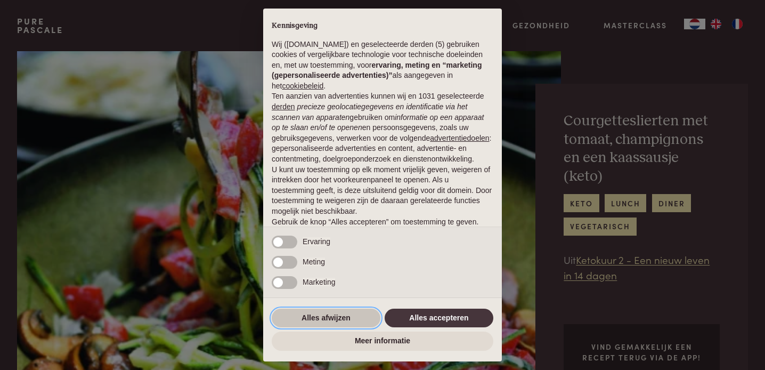
click at [330, 314] on button "Alles afwijzen" at bounding box center [326, 318] width 109 height 19
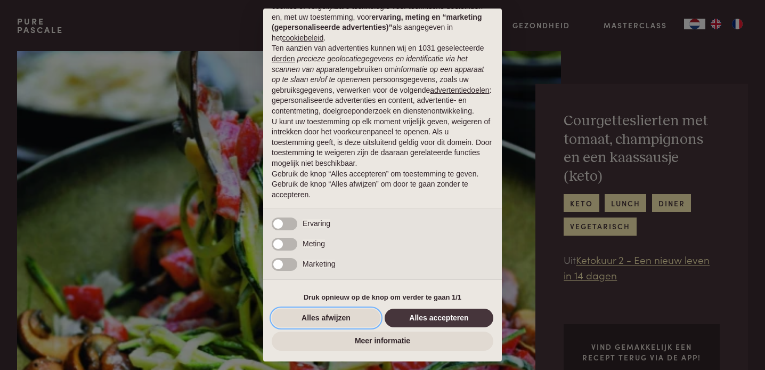
click at [329, 319] on button "Alles afwijzen" at bounding box center [326, 318] width 109 height 19
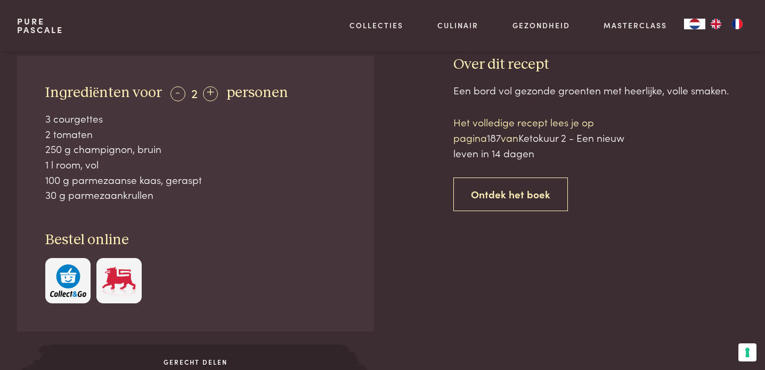
scroll to position [487, 0]
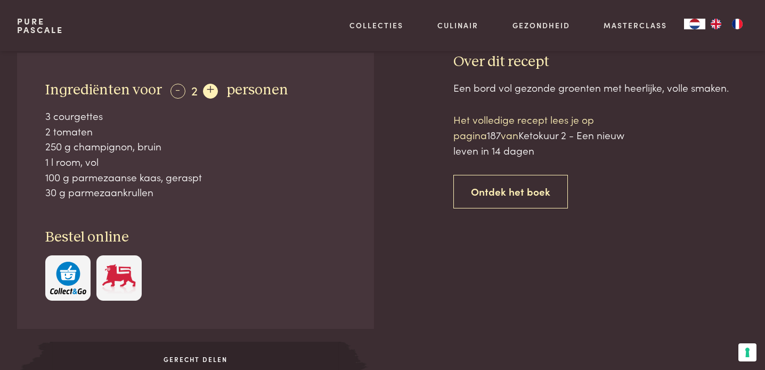
click at [207, 84] on div "+" at bounding box center [210, 91] width 15 height 15
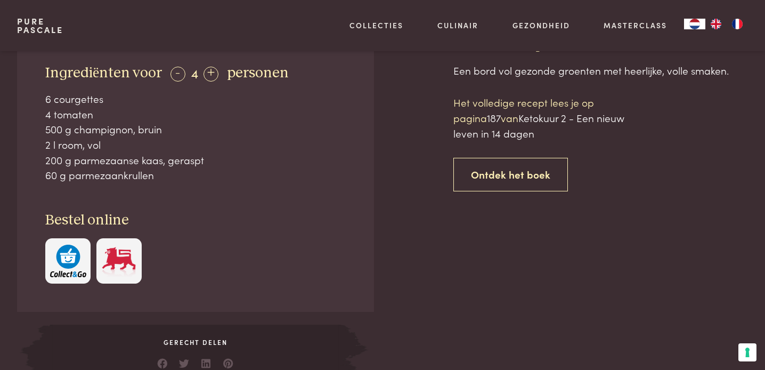
scroll to position [505, 0]
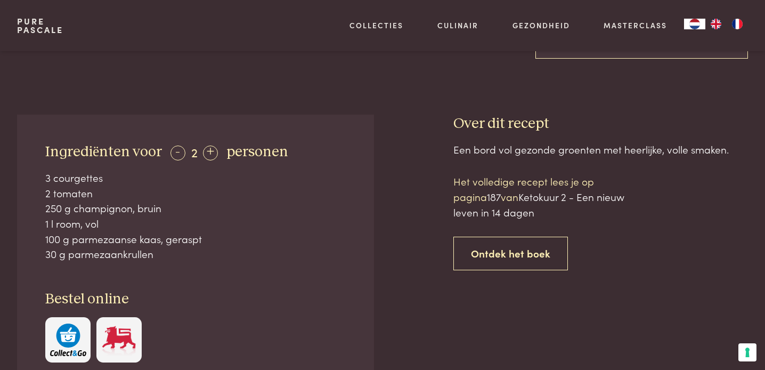
scroll to position [427, 0]
